Goal: Information Seeking & Learning: Learn about a topic

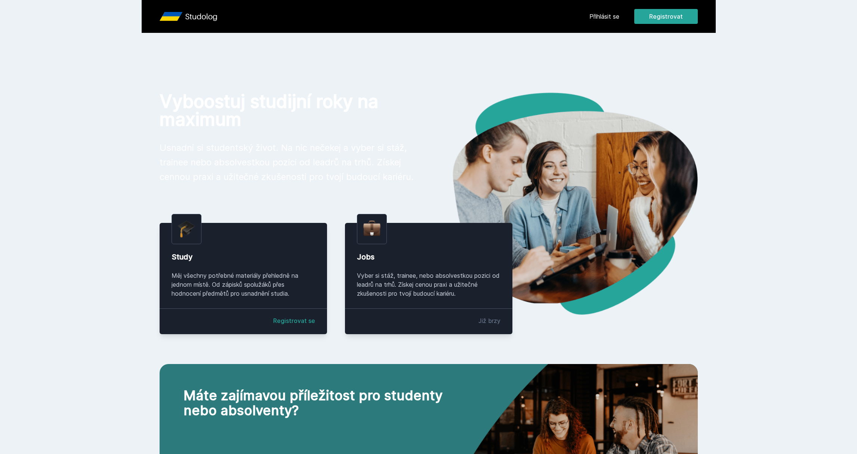
click at [607, 9] on div "Přihlásit se Registrovat" at bounding box center [643, 16] width 108 height 15
click at [609, 13] on link "Přihlásit se" at bounding box center [604, 16] width 30 height 9
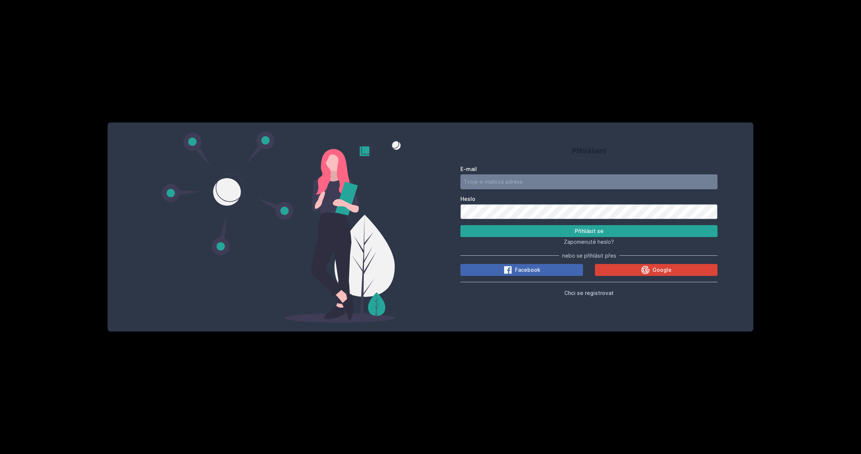
click at [648, 278] on div "E-mail Heslo Přihlásit se Zapomenuté heslo? nebo se přihlásit přes Facebook Goo…" at bounding box center [588, 230] width 257 height 135
click at [648, 274] on icon at bounding box center [645, 270] width 9 height 9
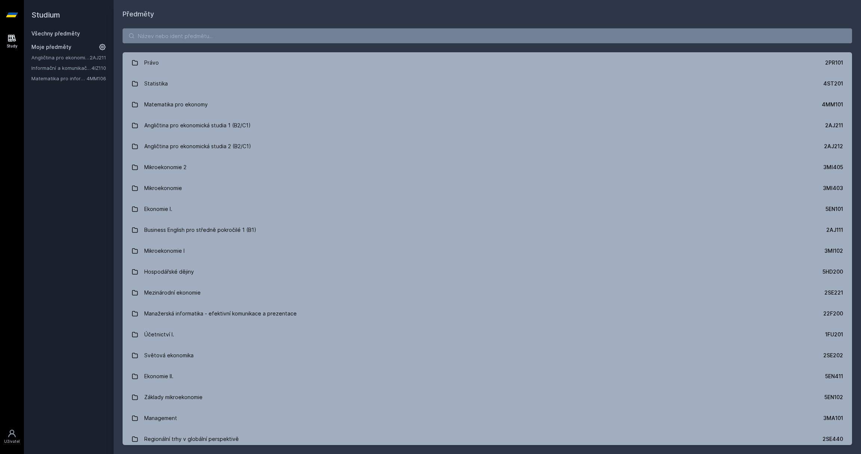
click at [8, 40] on icon at bounding box center [12, 38] width 8 height 7
click at [183, 37] on input "search" at bounding box center [487, 35] width 729 height 15
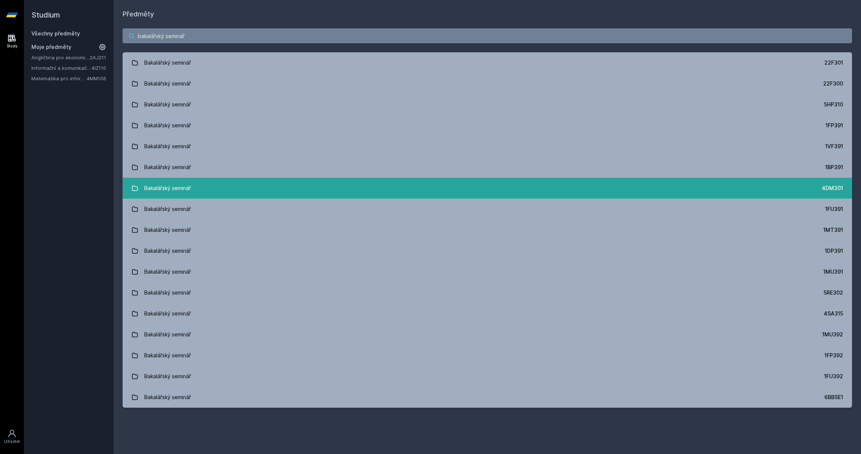
type input "bakalářský seminář"
click at [827, 189] on div "4DM301" at bounding box center [832, 188] width 21 height 7
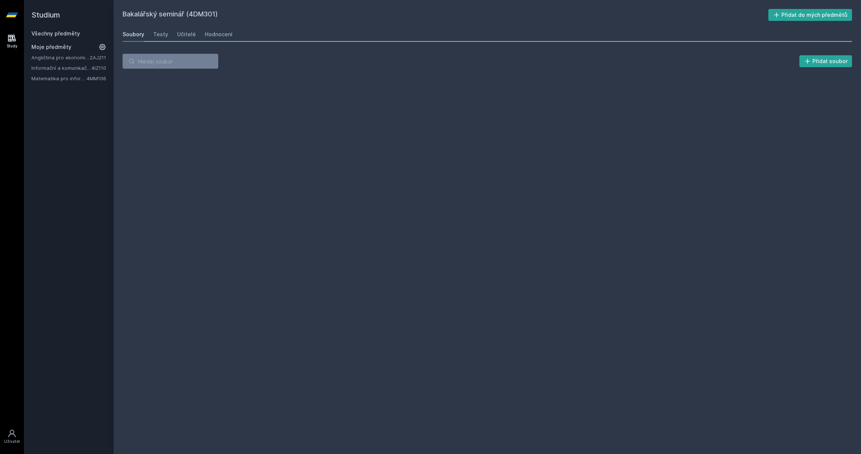
click at [152, 31] on div "Soubory Testy Učitelé Hodnocení" at bounding box center [487, 34] width 729 height 15
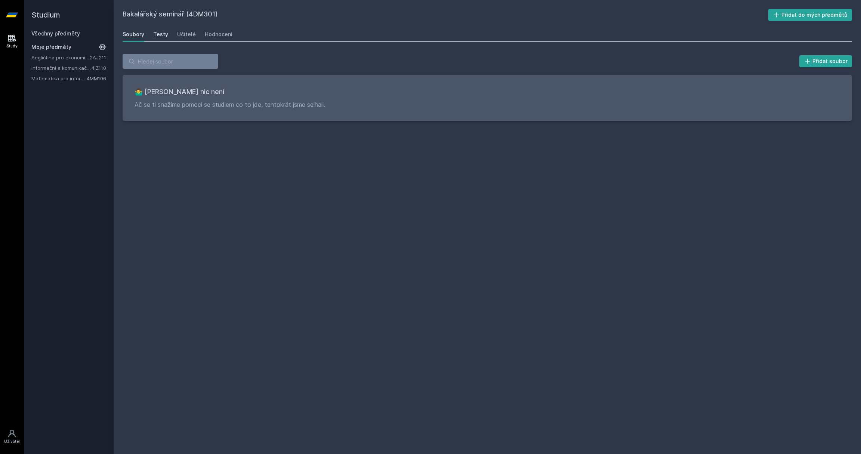
click at [163, 33] on div "Testy" at bounding box center [160, 34] width 15 height 7
click at [181, 37] on div "Učitelé" at bounding box center [186, 34] width 19 height 7
